Goal: Task Accomplishment & Management: Manage account settings

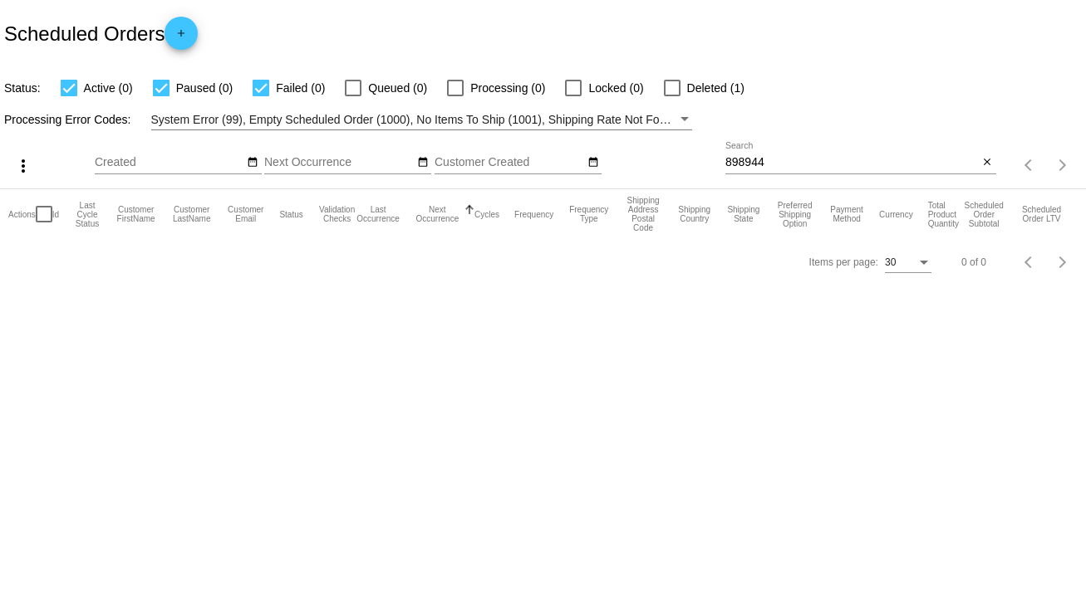
drag, startPoint x: 785, startPoint y: 150, endPoint x: 701, endPoint y: 169, distance: 85.9
click at [701, 169] on div "more_vert Sep Jan Feb Mar [DATE]" at bounding box center [543, 159] width 1086 height 59
drag, startPoint x: 769, startPoint y: 163, endPoint x: 704, endPoint y: 169, distance: 65.1
click at [704, 169] on div "more_vert Sep Jan Feb Mar [DATE]" at bounding box center [543, 159] width 1086 height 59
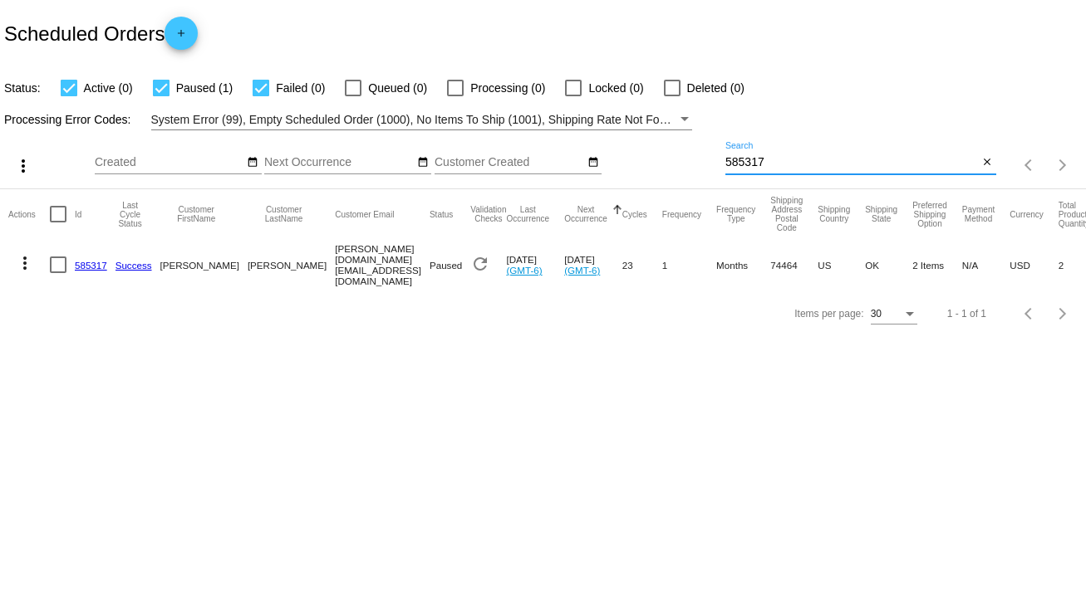
type input "585317"
click at [50, 263] on div at bounding box center [58, 265] width 17 height 17
click at [57, 273] on input "checkbox" at bounding box center [57, 273] width 1 height 1
checkbox input "true"
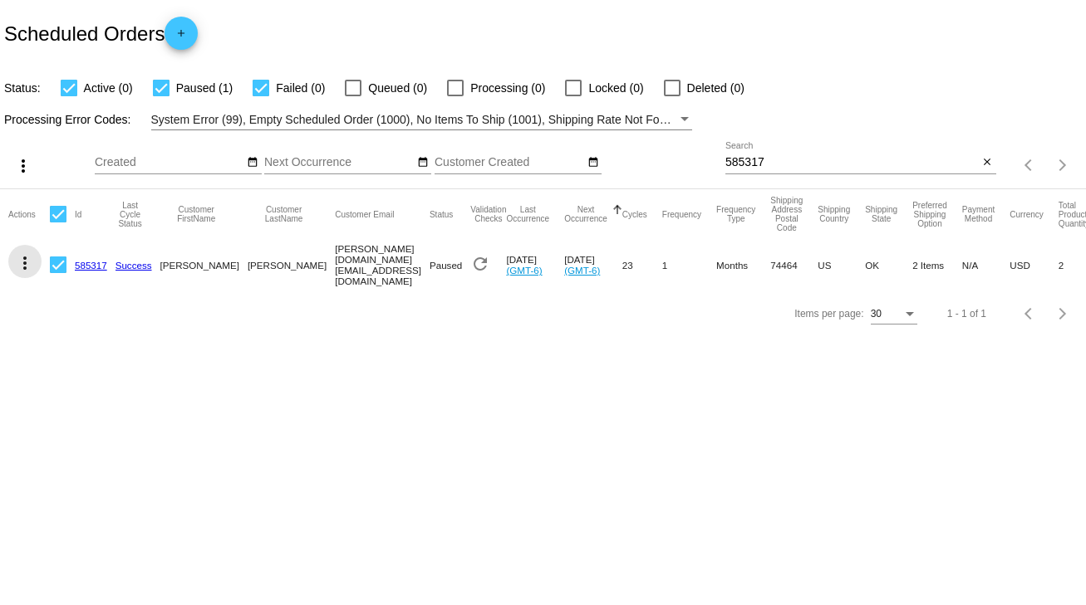
click at [22, 266] on mat-icon "more_vert" at bounding box center [25, 263] width 20 height 20
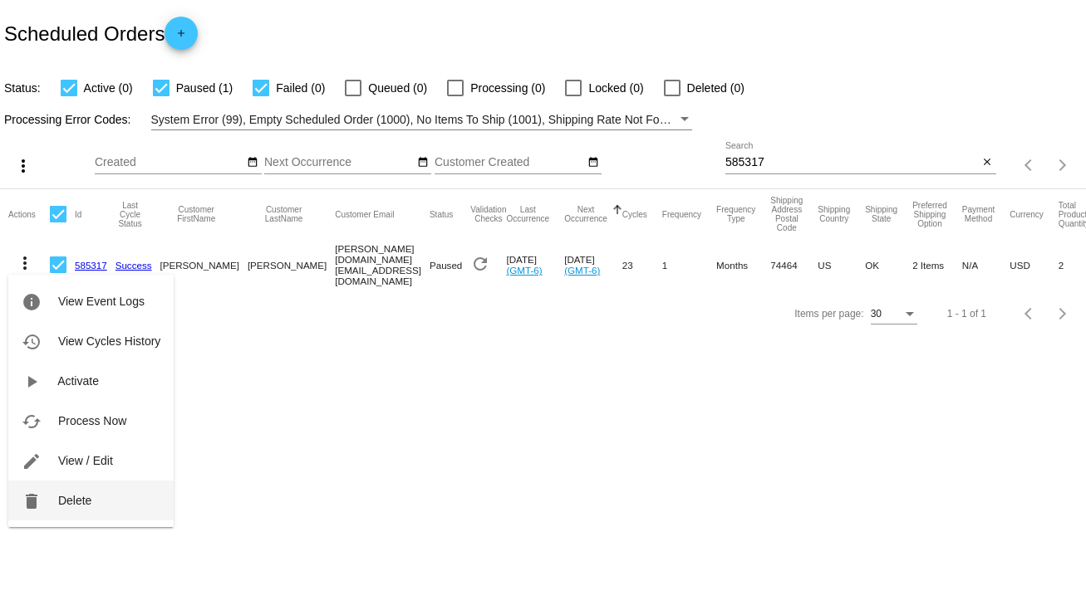
click at [71, 503] on span "Delete" at bounding box center [74, 500] width 33 height 13
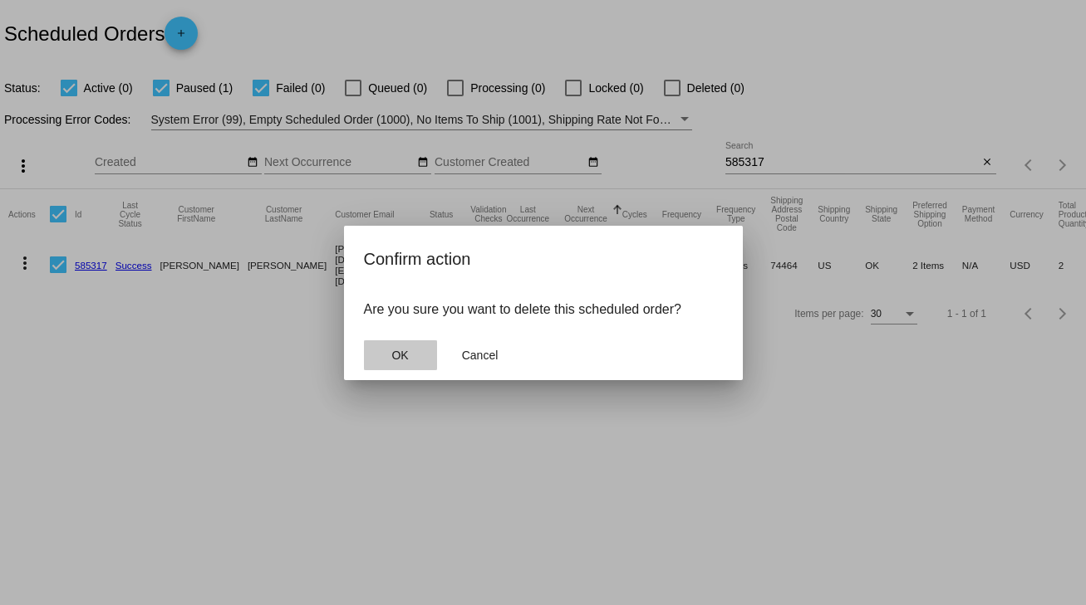
click at [399, 350] on span "OK" at bounding box center [399, 355] width 17 height 13
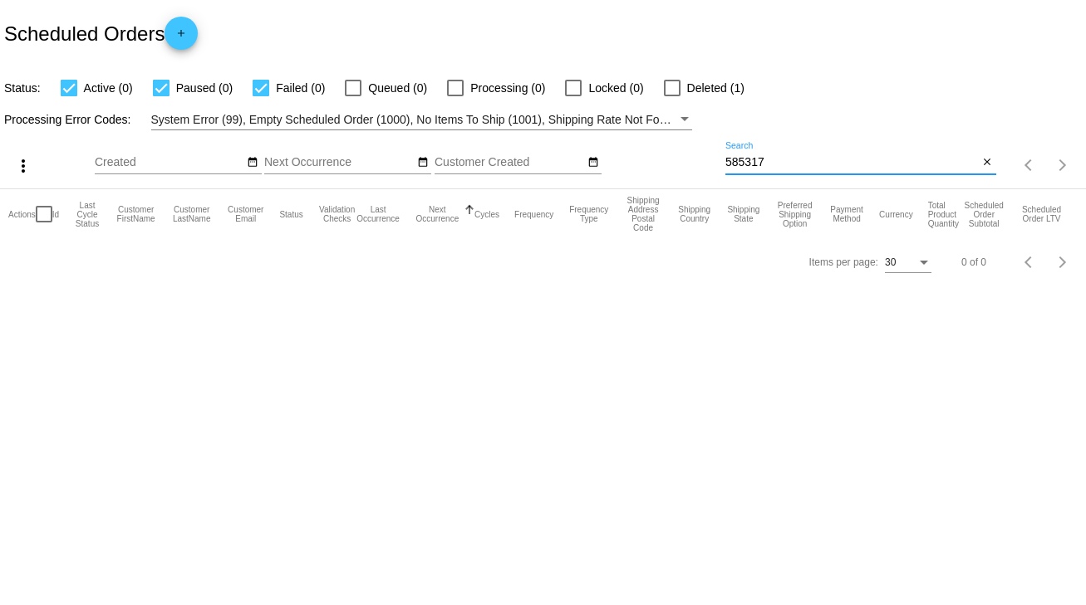
drag, startPoint x: 753, startPoint y: 156, endPoint x: 722, endPoint y: 156, distance: 31.6
click at [722, 156] on div "more_vert Sep Jan Feb Mar [DATE]" at bounding box center [543, 159] width 1086 height 59
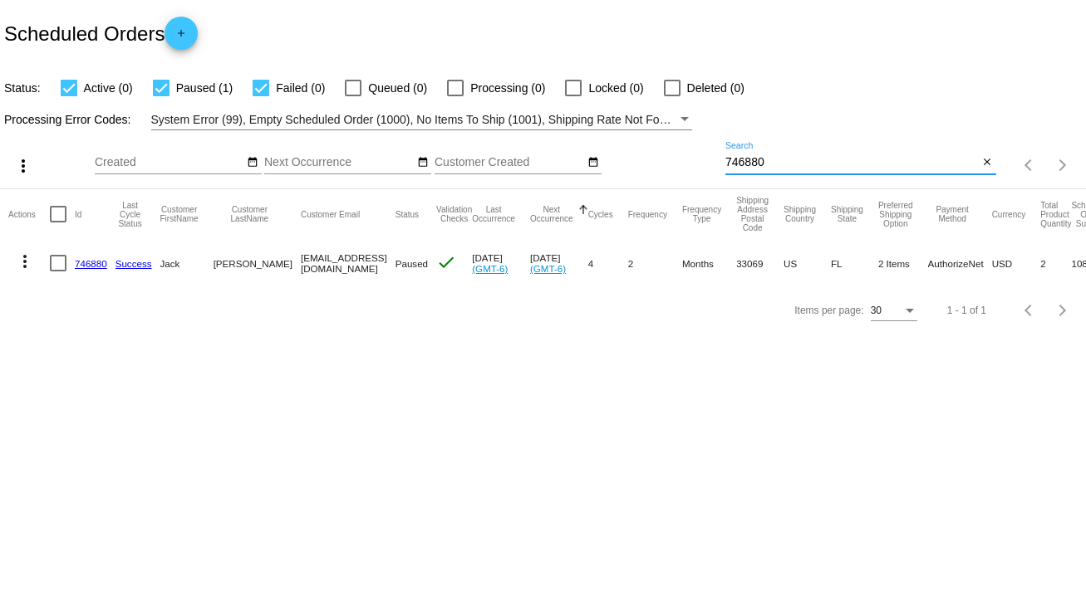
type input "746880"
click at [56, 267] on div at bounding box center [58, 263] width 17 height 17
click at [57, 272] on input "checkbox" at bounding box center [57, 272] width 1 height 1
checkbox input "true"
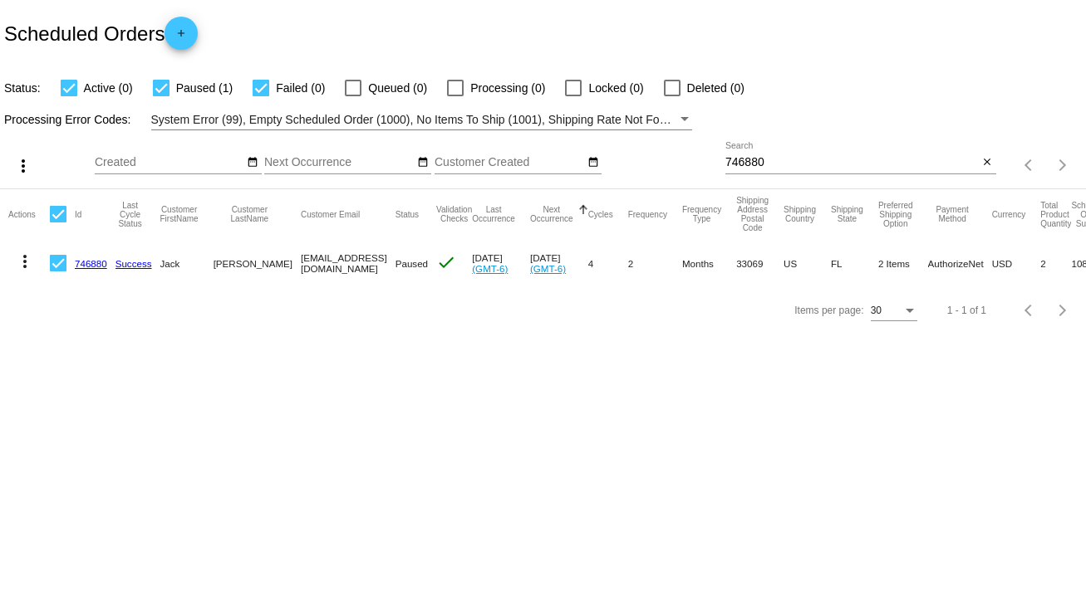
click at [64, 267] on div at bounding box center [58, 263] width 17 height 17
click at [58, 272] on input "checkbox" at bounding box center [57, 272] width 1 height 1
checkbox input "false"
click at [86, 259] on link "746880" at bounding box center [91, 263] width 32 height 11
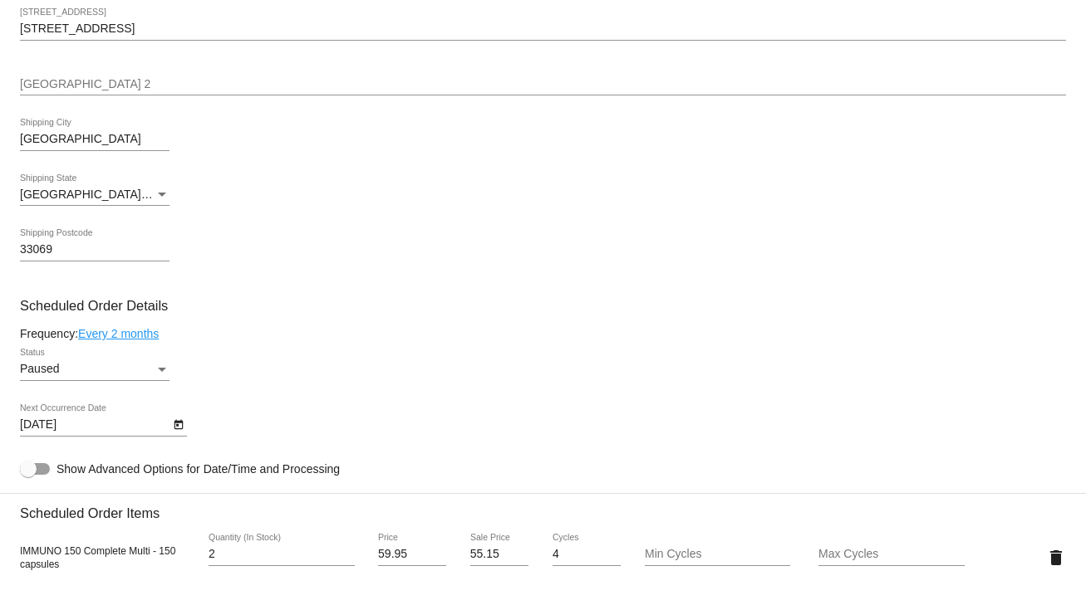
scroll to position [731, 0]
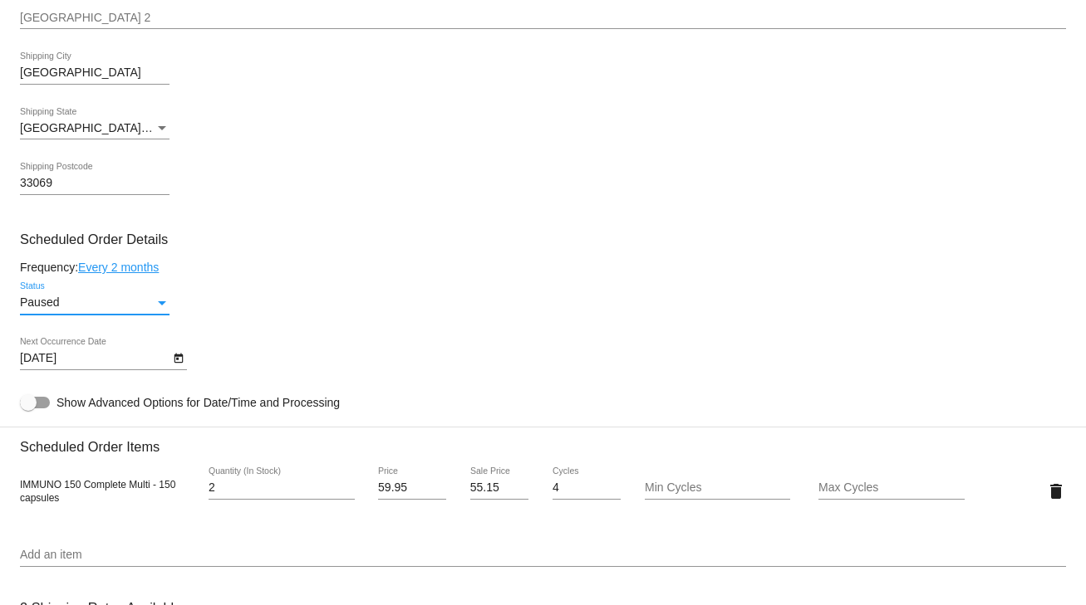
click at [158, 303] on div "Status" at bounding box center [161, 303] width 15 height 13
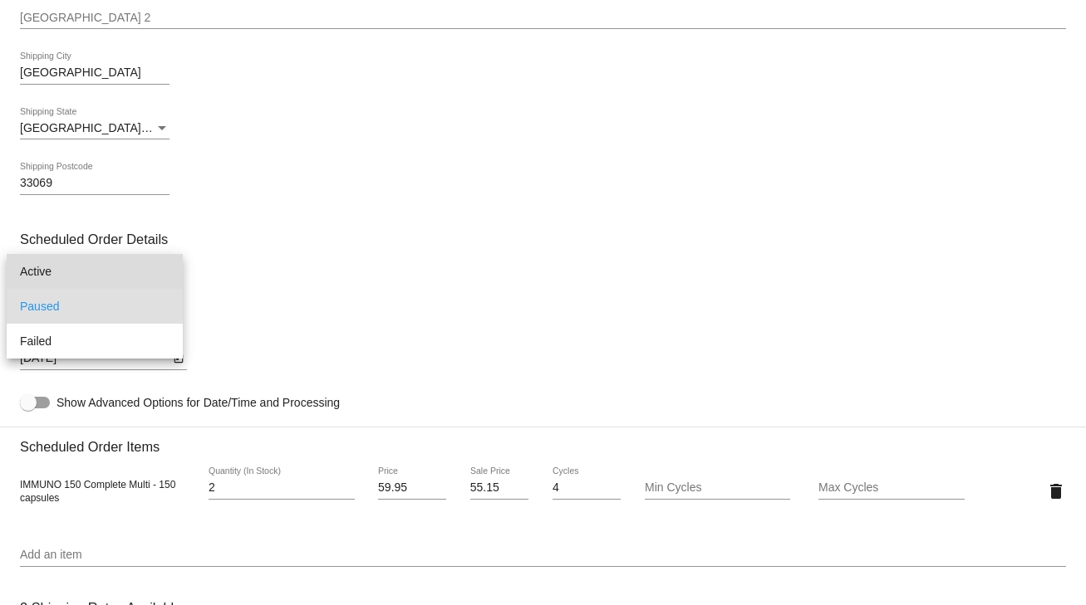
click at [50, 273] on span "Active" at bounding box center [94, 271] width 149 height 35
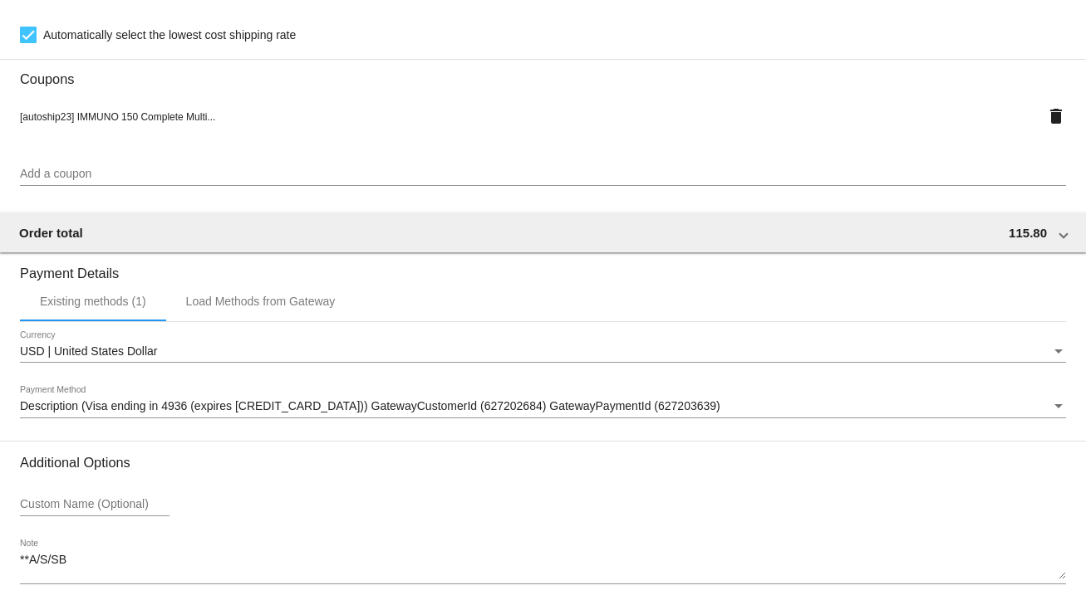
scroll to position [1471, 0]
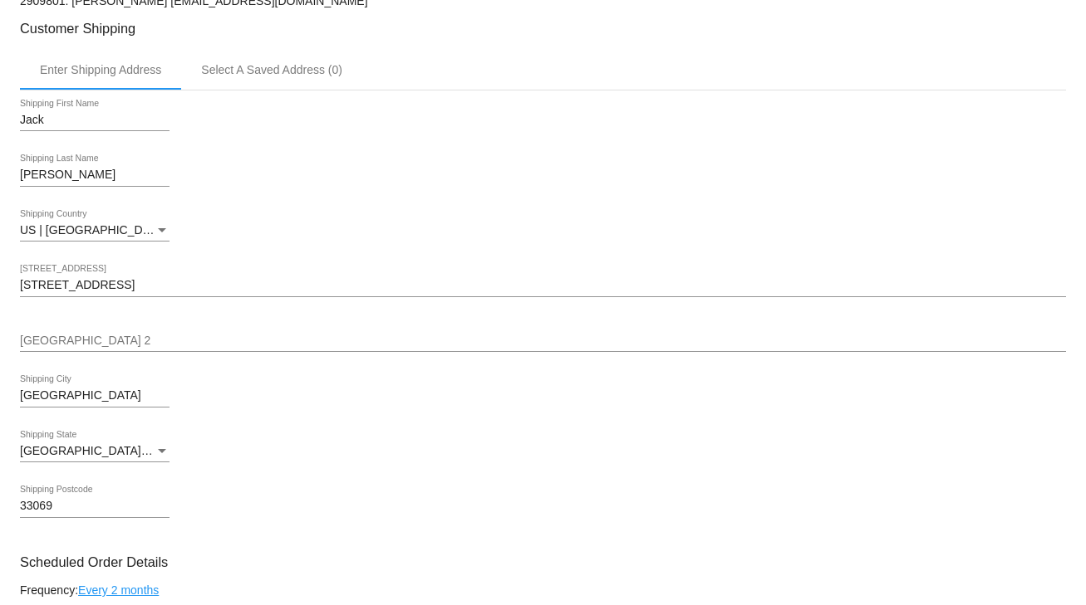
scroll to position [275, 0]
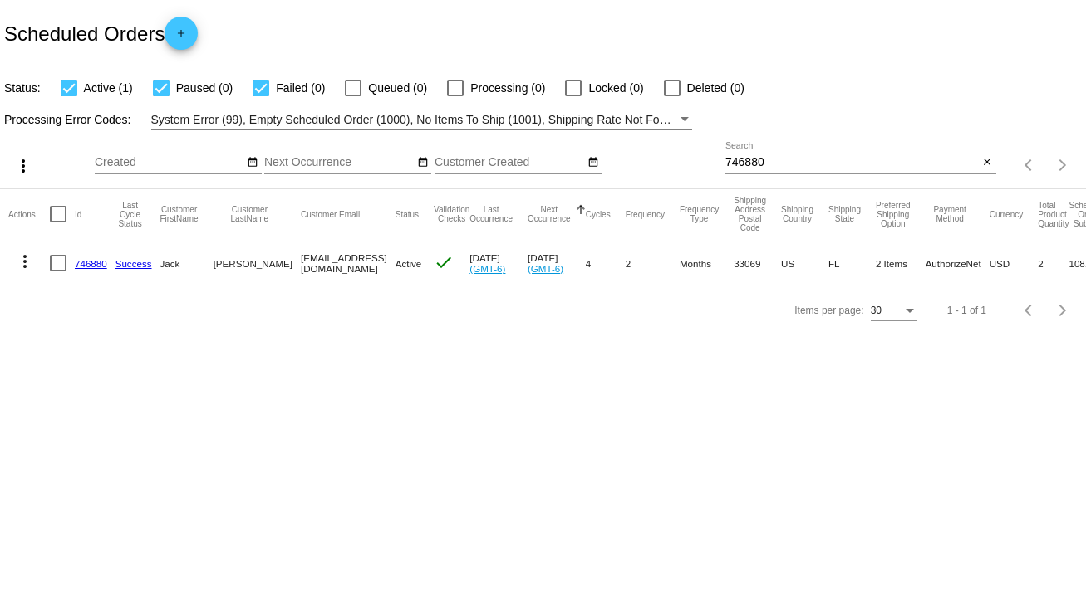
click at [58, 271] on mat-cell at bounding box center [62, 263] width 25 height 48
click at [58, 263] on div at bounding box center [58, 263] width 17 height 17
click at [58, 272] on input "checkbox" at bounding box center [57, 272] width 1 height 1
checkbox input "true"
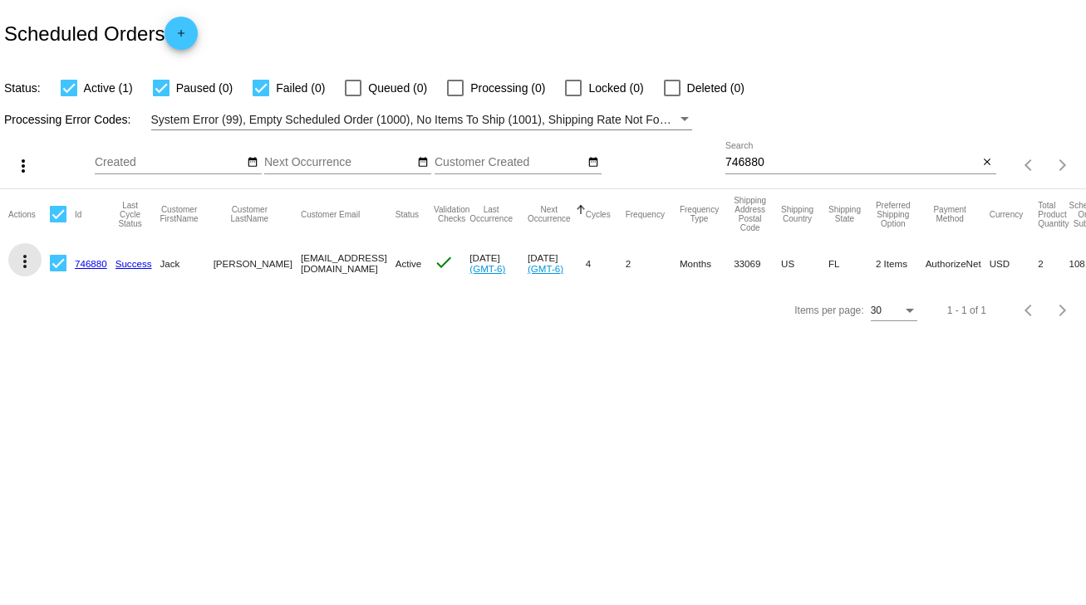
click at [26, 266] on mat-icon "more_vert" at bounding box center [25, 262] width 20 height 20
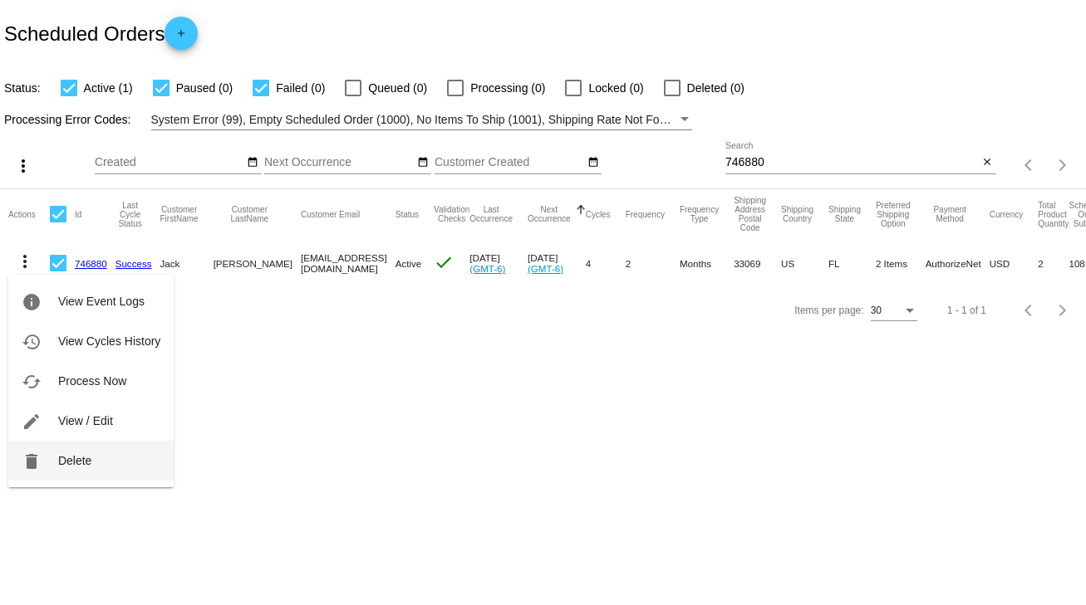
click at [71, 462] on span "Delete" at bounding box center [74, 460] width 33 height 13
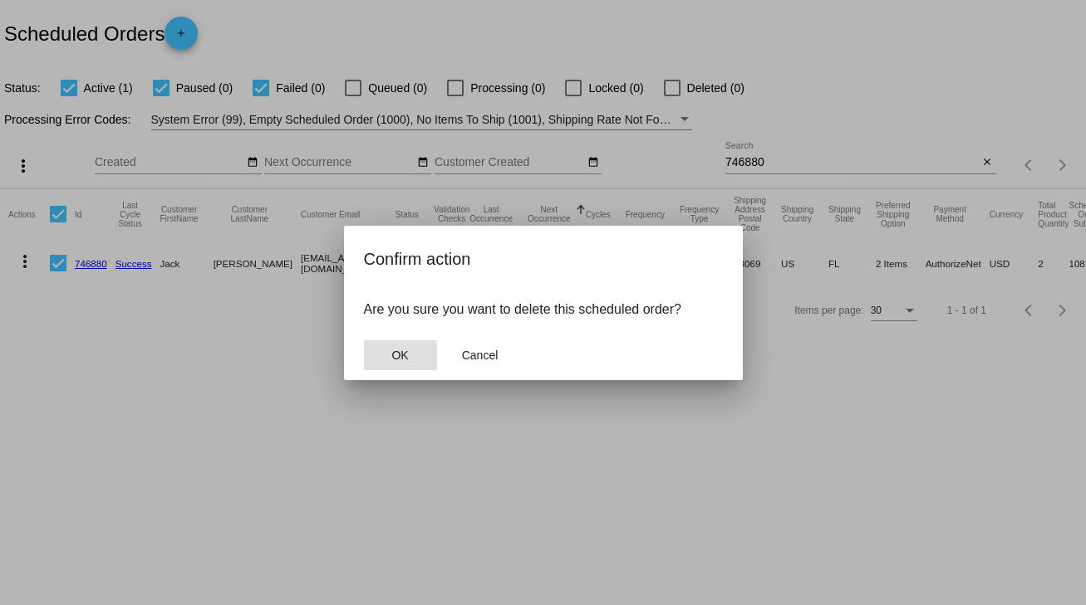
click at [398, 346] on button "OK" at bounding box center [400, 356] width 73 height 30
